Goal: Participate in discussion: Engage in conversation with other users on a specific topic

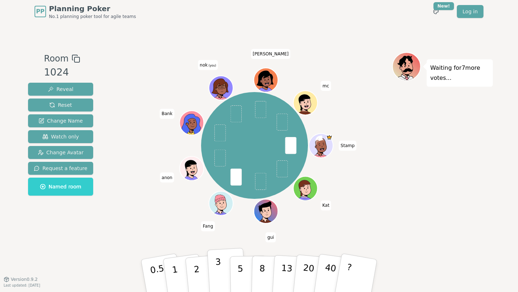
click at [220, 276] on p "3" at bounding box center [219, 276] width 8 height 39
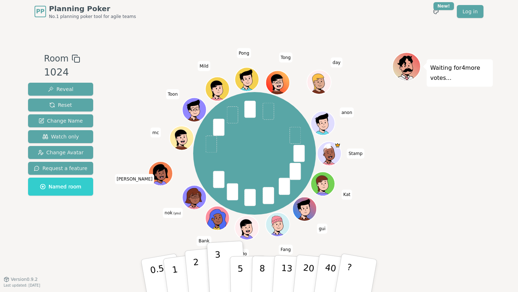
click at [196, 277] on p "2" at bounding box center [197, 276] width 9 height 39
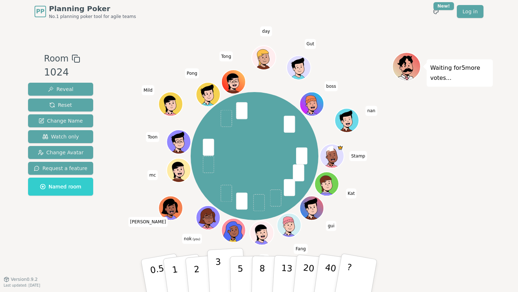
click at [212, 279] on button "3" at bounding box center [226, 276] width 39 height 56
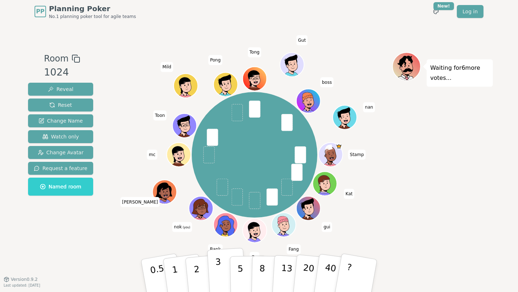
click at [216, 270] on p "3" at bounding box center [219, 276] width 8 height 39
click at [244, 279] on button "5" at bounding box center [248, 275] width 37 height 55
click at [248, 270] on button "5" at bounding box center [248, 275] width 37 height 55
click at [240, 280] on p "5" at bounding box center [240, 275] width 6 height 39
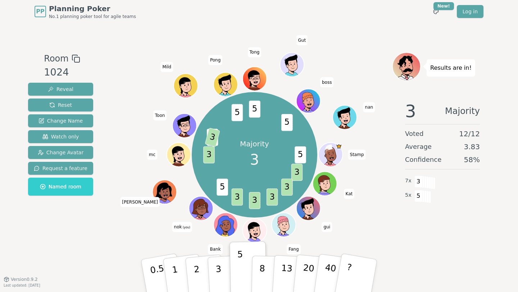
click at [393, 225] on div "3 Majority Voted 12 / 12 Average 3.83 Confidence 58 % 7 x 3 5 x 5" at bounding box center [442, 167] width 101 height 144
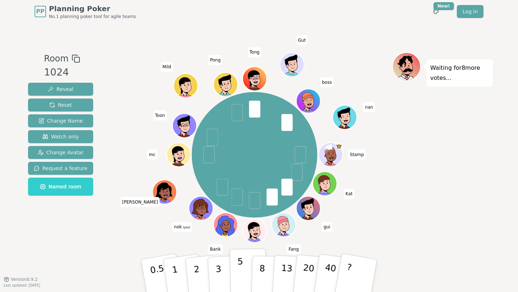
click at [238, 275] on p "5" at bounding box center [240, 275] width 6 height 39
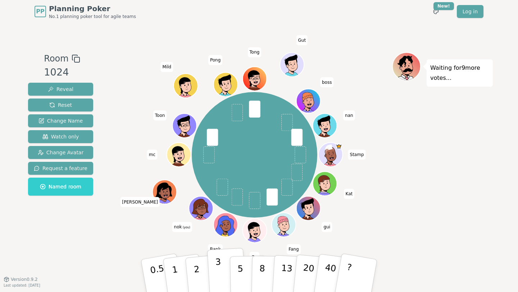
click at [224, 281] on button "3" at bounding box center [226, 276] width 39 height 56
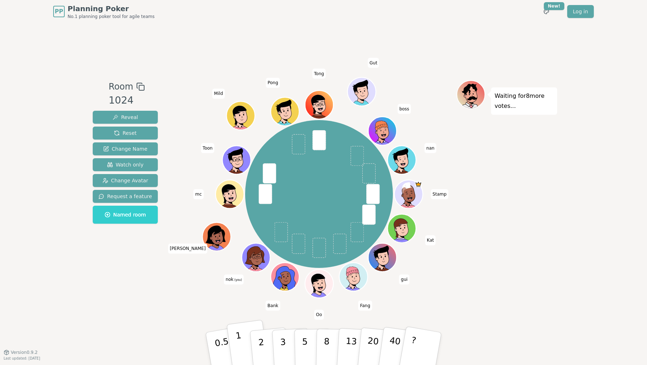
drag, startPoint x: 237, startPoint y: 354, endPoint x: 231, endPoint y: 344, distance: 11.6
click at [237, 291] on button "1" at bounding box center [247, 348] width 43 height 58
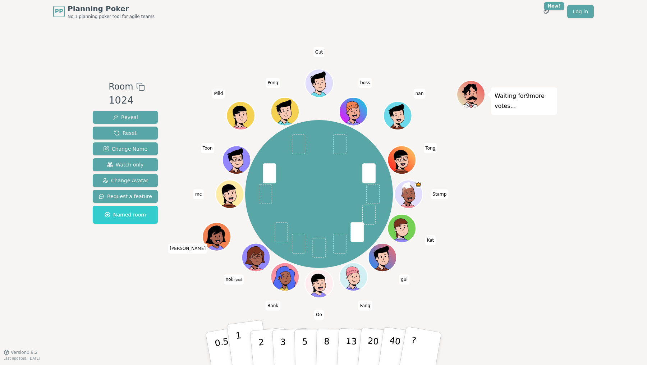
drag, startPoint x: 286, startPoint y: 349, endPoint x: 249, endPoint y: 331, distance: 41.5
click at [286, 291] on button "3" at bounding box center [291, 356] width 39 height 56
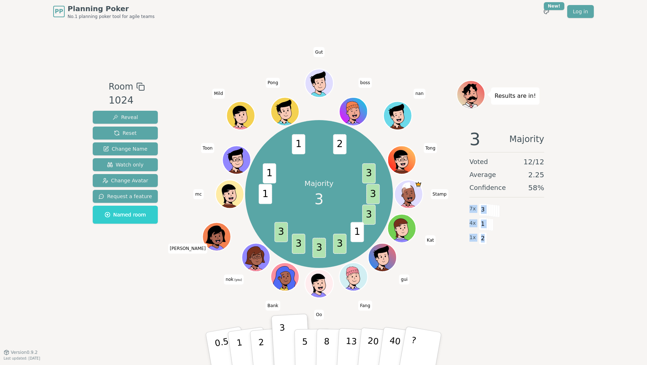
drag, startPoint x: 484, startPoint y: 239, endPoint x: 463, endPoint y: 202, distance: 42.8
click at [464, 202] on div "3 Majority Voted 12 / 12 Average 2.25 Confidence 58 % 7 x 3 4 x 1 1 x 2" at bounding box center [506, 195] width 101 height 144
click at [443, 210] on div "Majority 3 3 3 1 3 3 3 3 1 1 1 2 3 Stamp Kat gui Fang Oo Bank nok (you) [PERSON…" at bounding box center [318, 194] width 275 height 202
drag, startPoint x: 453, startPoint y: 60, endPoint x: 432, endPoint y: 52, distance: 22.8
click at [453, 60] on div "Room 1024 Reveal Reset Change Name Watch only Change Avatar Request a feature N…" at bounding box center [323, 187] width 467 height 329
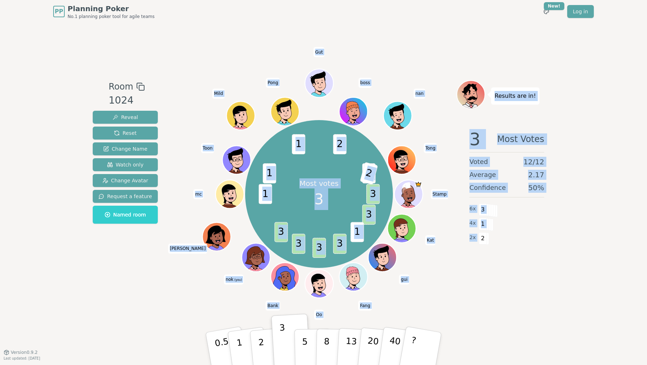
drag, startPoint x: 432, startPoint y: 52, endPoint x: 536, endPoint y: 250, distance: 224.1
click at [517, 250] on div "Room 1024 Reveal Reset Change Name Watch only Change Avatar Request a feature N…" at bounding box center [323, 187] width 467 height 329
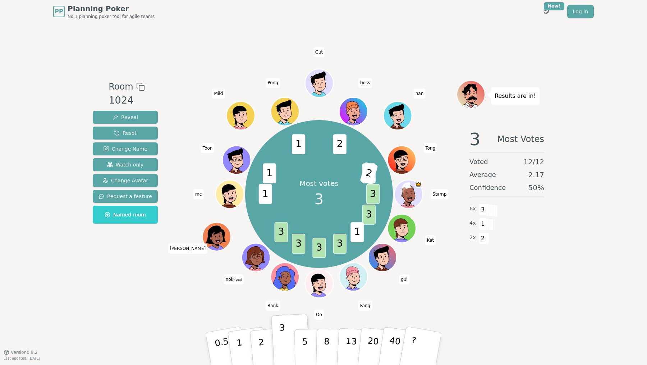
click at [517, 258] on div "3 Most Votes Voted 12 / 12 Average 2.17 Confidence 50 % 6 x 3 4 x 1 2 x 2" at bounding box center [506, 195] width 101 height 144
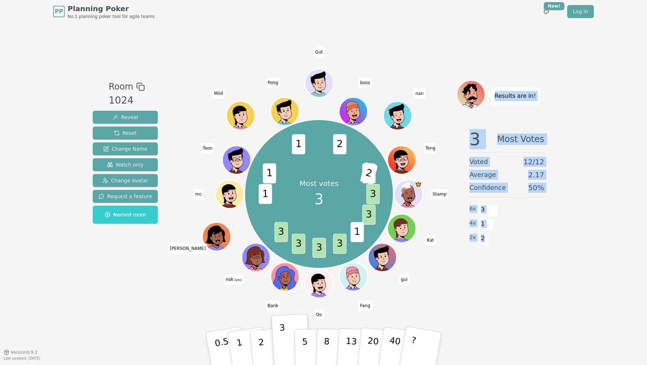
drag, startPoint x: 542, startPoint y: 257, endPoint x: 474, endPoint y: 74, distance: 195.3
click at [474, 74] on div "Room 1024 Reveal Reset Change Name Watch only Change Avatar Request a feature N…" at bounding box center [323, 187] width 467 height 329
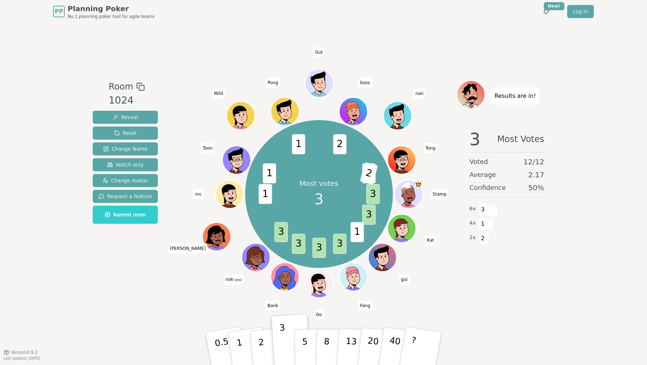
click at [458, 56] on div "Room 1024 Reveal Reset Change Name Watch only Change Avatar Request a feature N…" at bounding box center [323, 187] width 467 height 329
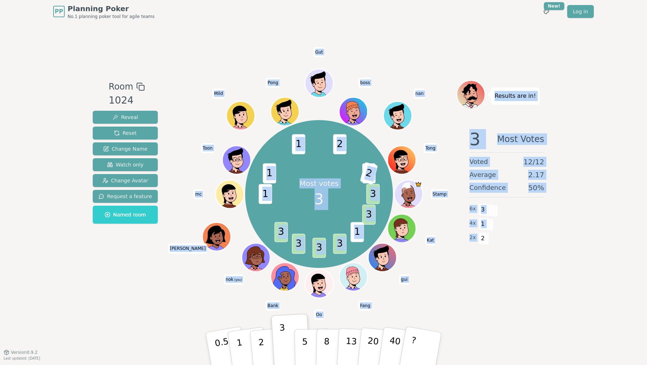
drag, startPoint x: 440, startPoint y: 60, endPoint x: 519, endPoint y: 247, distance: 202.9
click at [517, 245] on div "Room 1024 Reveal Reset Change Name Watch only Change Avatar Request a feature N…" at bounding box center [323, 187] width 467 height 329
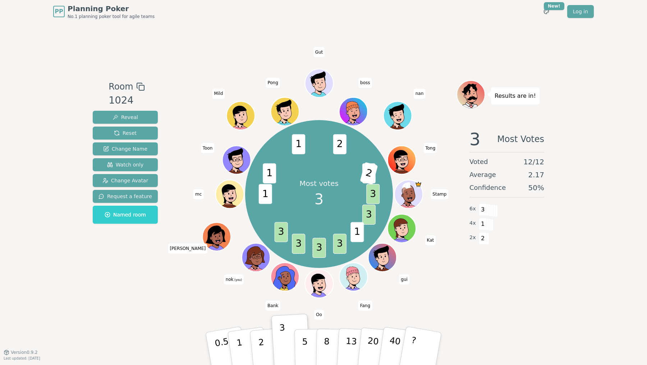
click at [517, 258] on div "3 Most Votes Voted 12 / 12 Average 2.17 Confidence 50 % 6 x 3 4 x 1 2 x 2" at bounding box center [506, 195] width 101 height 144
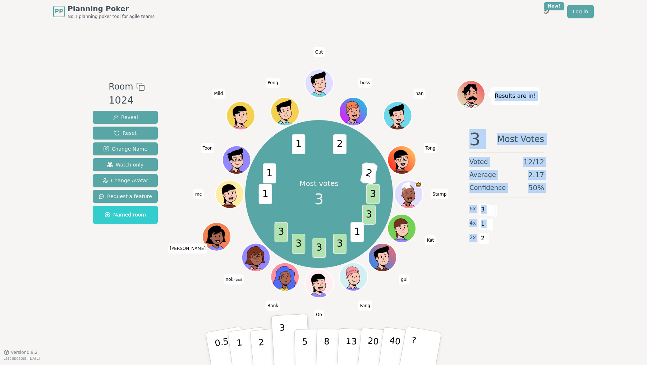
drag, startPoint x: 538, startPoint y: 256, endPoint x: 422, endPoint y: 42, distance: 243.8
click at [469, 82] on div "Results are in! 3 Most Votes Voted 12 / 12 Average 2.17 Confidence 50 % 6 x 3 4…" at bounding box center [506, 187] width 101 height 215
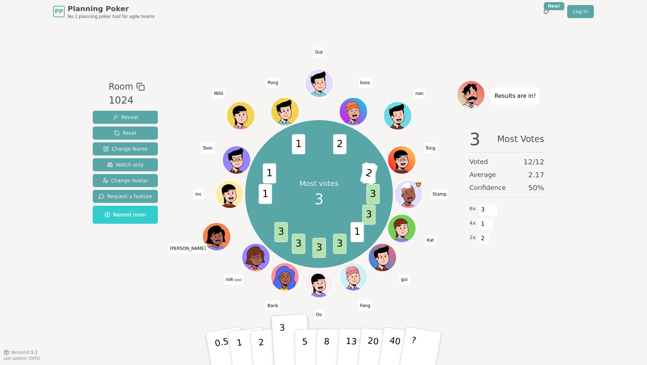
click at [420, 41] on div "Room 1024 Reveal Reset Change Name Watch only Change Avatar Request a feature N…" at bounding box center [323, 187] width 467 height 329
drag, startPoint x: 469, startPoint y: 172, endPoint x: 532, endPoint y: 194, distance: 65.9
click at [517, 193] on div "3 Most Votes Voted 12 / 12 Average 2.17 Confidence 50 % 6 x 3 4 x 1 2 x 2" at bounding box center [506, 195] width 101 height 144
click at [517, 213] on div "PP Planning Poker No.1 planning poker tool for agile teams Toggle theme New! Lo…" at bounding box center [323, 182] width 647 height 365
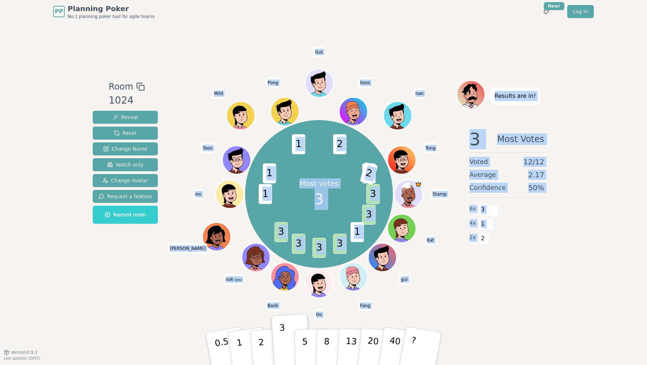
drag, startPoint x: 529, startPoint y: 238, endPoint x: 444, endPoint y: 61, distance: 196.8
click at [444, 61] on div "Room 1024 Reveal Reset Change Name Watch only Change Avatar Request a feature N…" at bounding box center [323, 187] width 467 height 329
click at [445, 61] on div "Room 1024 Reveal Reset Change Name Watch only Change Avatar Request a feature N…" at bounding box center [323, 187] width 467 height 329
drag, startPoint x: 443, startPoint y: 60, endPoint x: 524, endPoint y: 250, distance: 206.7
click at [517, 247] on div "Room 1024 Reveal Reset Change Name Watch only Change Avatar Request a feature N…" at bounding box center [323, 187] width 467 height 329
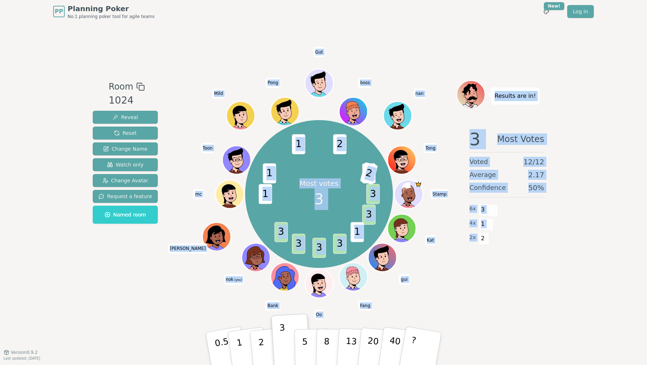
click at [517, 253] on div "3 Most Votes Voted 12 / 12 Average 2.17 Confidence 50 % 6 x 3 4 x 1 2 x 2" at bounding box center [506, 195] width 101 height 144
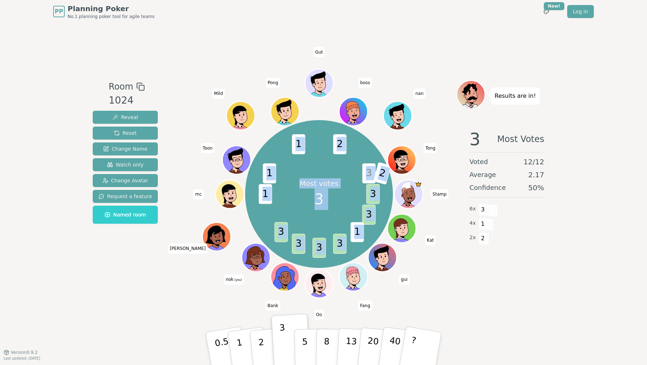
click at [388, 238] on div "Room 1024 Reveal Reset Change Name Watch only Change Avatar Request a feature N…" at bounding box center [323, 187] width 467 height 329
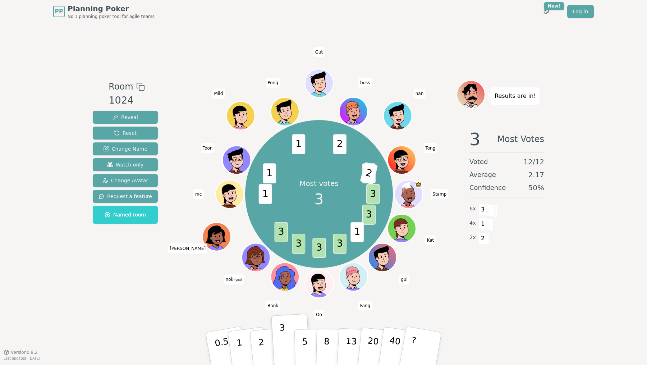
click at [509, 271] on div "Results are in! 3 Most Votes Voted 12 / 12 Average 2.17 Confidence 50 % 6 x 3 4…" at bounding box center [506, 187] width 101 height 215
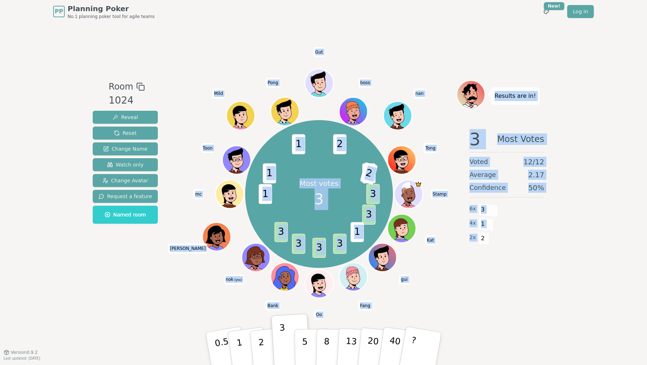
drag, startPoint x: 509, startPoint y: 271, endPoint x: 221, endPoint y: 87, distance: 341.8
click at [224, 101] on div "Room 1024 Reveal Reset Change Name Watch only Change Avatar Request a feature N…" at bounding box center [323, 187] width 467 height 215
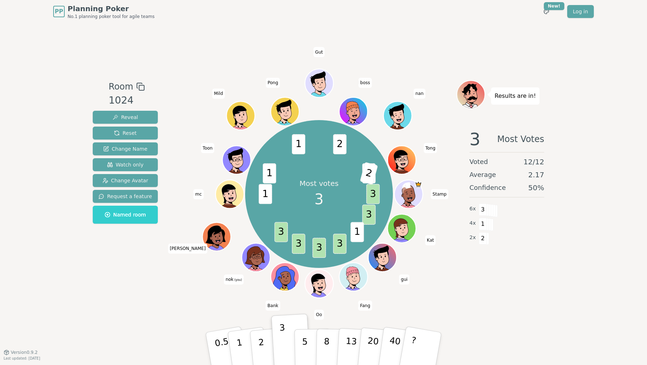
click at [206, 29] on div "Room 1024 Reveal Reset Change Name Watch only Change Avatar Request a feature N…" at bounding box center [323, 187] width 467 height 329
drag, startPoint x: 190, startPoint y: 74, endPoint x: 417, endPoint y: 276, distance: 303.7
click at [417, 276] on div "Room 1024 Reveal Reset Change Name Watch only Change Avatar Request a feature N…" at bounding box center [323, 187] width 467 height 329
click at [451, 273] on div "Most votes 3 3 3 1 3 3 3 3 1 1 1 2 3 2 Stamp Kat gui Fang Oo Bank nok (you) [PE…" at bounding box center [318, 194] width 275 height 202
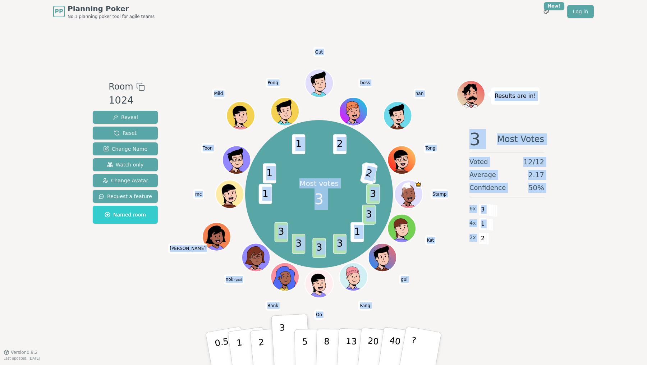
drag, startPoint x: 410, startPoint y: 267, endPoint x: 194, endPoint y: 52, distance: 304.4
click at [188, 70] on div "Room 1024 Reveal Reset Change Name Watch only Change Avatar Request a feature N…" at bounding box center [323, 187] width 467 height 329
click at [194, 52] on div "Room 1024 Reveal Reset Change Name Watch only Change Avatar Request a feature N…" at bounding box center [323, 187] width 467 height 329
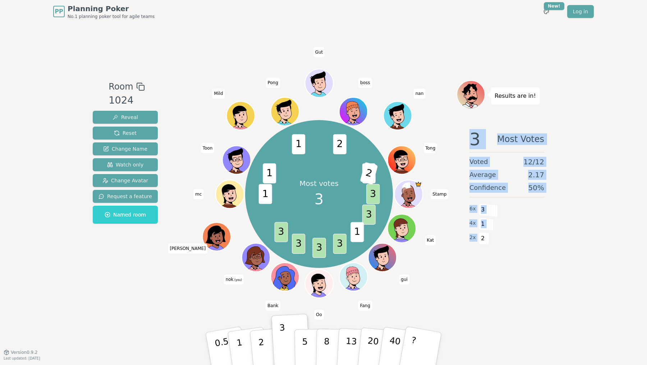
drag, startPoint x: 496, startPoint y: 238, endPoint x: 475, endPoint y: 122, distance: 118.3
click at [475, 122] on div "Results are in! 3 Most Votes Voted 12 / 12 Average 2.17 Confidence 50 % 6 x 3 4…" at bounding box center [506, 187] width 101 height 215
click at [517, 133] on div "PP Planning Poker No.1 planning poker tool for agile teams Toggle theme New! Lo…" at bounding box center [323, 182] width 647 height 365
drag, startPoint x: 566, startPoint y: 133, endPoint x: 530, endPoint y: 198, distance: 74.3
click at [507, 199] on div "PP Planning Poker No.1 planning poker tool for agile teams Toggle theme New! Lo…" at bounding box center [323, 182] width 647 height 365
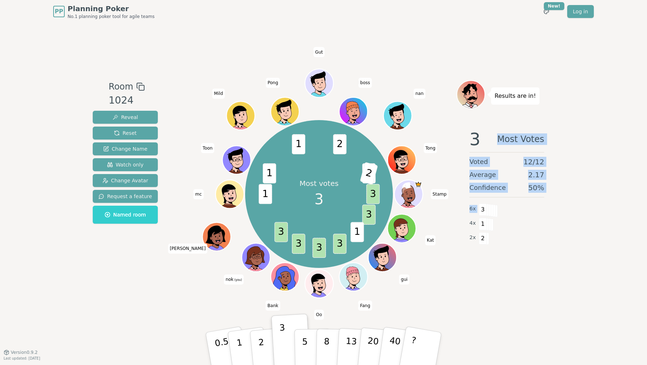
click at [517, 199] on div "PP Planning Poker No.1 planning poker tool for agile teams Toggle theme New! Lo…" at bounding box center [323, 182] width 647 height 365
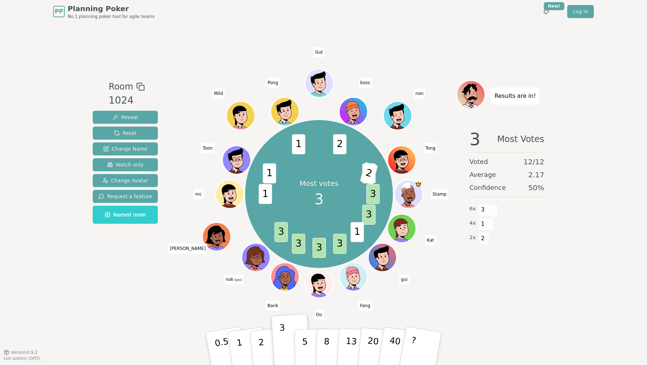
click at [517, 178] on div "PP Planning Poker No.1 planning poker tool for agile teams Toggle theme New! Lo…" at bounding box center [323, 182] width 647 height 365
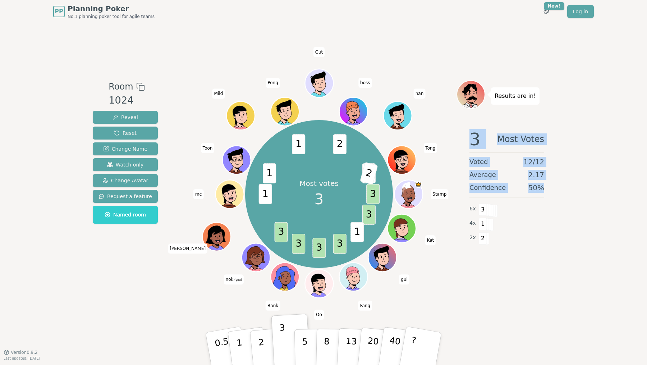
drag, startPoint x: 557, startPoint y: 183, endPoint x: 498, endPoint y: 151, distance: 67.5
click at [498, 151] on div "PP Planning Poker No.1 planning poker tool for agile teams Toggle theme New! Lo…" at bounding box center [323, 182] width 647 height 365
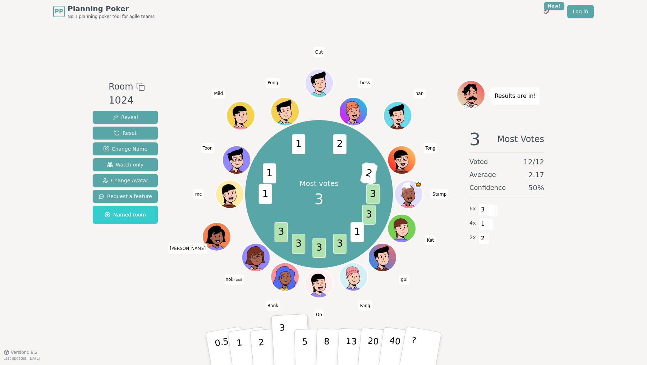
click at [517, 149] on div "3 Most Votes Voted 12 / 12 Average 2.17 Confidence 50 % 6 x 3 4 x 1 2 x 2" at bounding box center [506, 195] width 101 height 144
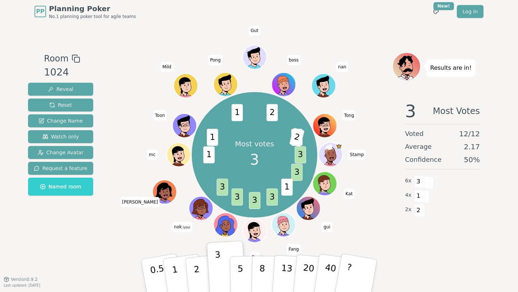
click at [440, 209] on div "2 x 2" at bounding box center [442, 209] width 75 height 14
drag, startPoint x: 415, startPoint y: 199, endPoint x: 395, endPoint y: 200, distance: 20.5
click at [399, 197] on div "3 Most Votes Voted 12 / 12 Average 2.17 Confidence 50 % 6 x 3 4 x 1 2 x 2" at bounding box center [442, 167] width 101 height 144
click at [394, 208] on div "3 Most Votes Voted 12 / 12 Average 2.17 Confidence 50 % 6 x 3 4 x 1 2 x 2" at bounding box center [442, 167] width 101 height 144
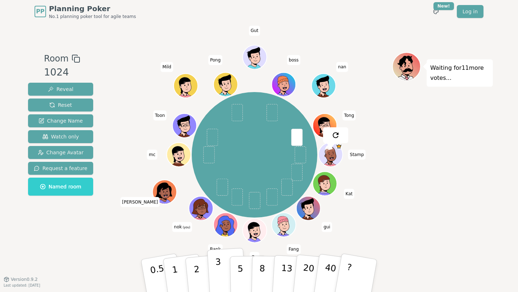
drag, startPoint x: 219, startPoint y: 271, endPoint x: 213, endPoint y: 266, distance: 7.9
click at [219, 271] on p "3" at bounding box center [219, 276] width 8 height 39
